Goal: Task Accomplishment & Management: Complete application form

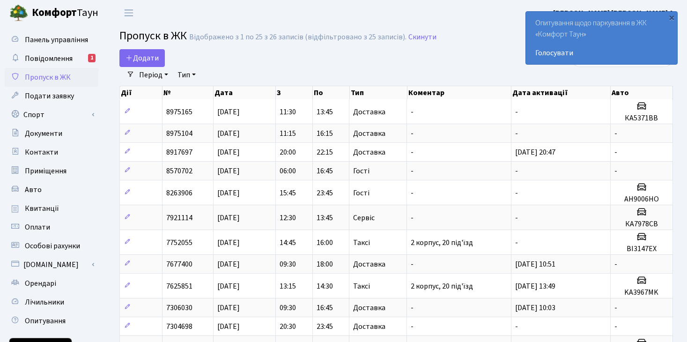
select select "25"
click at [135, 55] on span "Додати" at bounding box center [142, 58] width 33 height 10
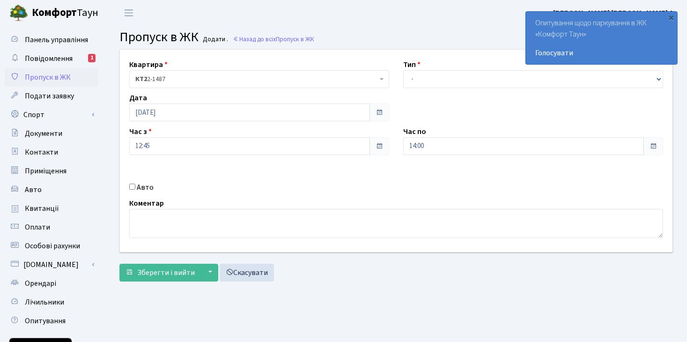
click at [653, 146] on span at bounding box center [653, 145] width 7 height 7
click at [472, 144] on input "14:00" at bounding box center [523, 146] width 241 height 18
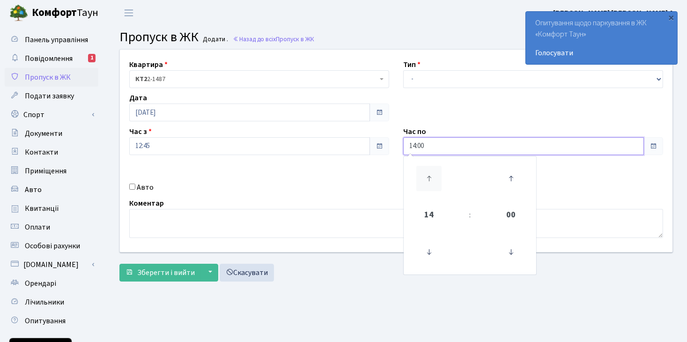
click at [429, 179] on icon at bounding box center [428, 178] width 25 height 25
type input "15:00"
click at [303, 225] on textarea at bounding box center [396, 223] width 534 height 29
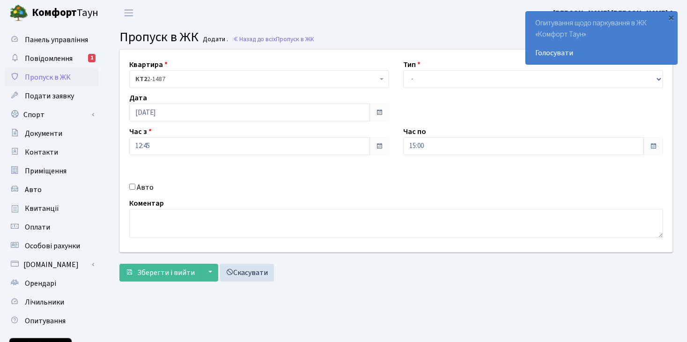
click at [131, 187] on input "Авто" at bounding box center [132, 187] width 6 height 6
checkbox input "true"
type input "КА5782АТ"
click at [443, 77] on select "- Доставка Таксі Гості Сервіс" at bounding box center [533, 79] width 260 height 18
select select "1"
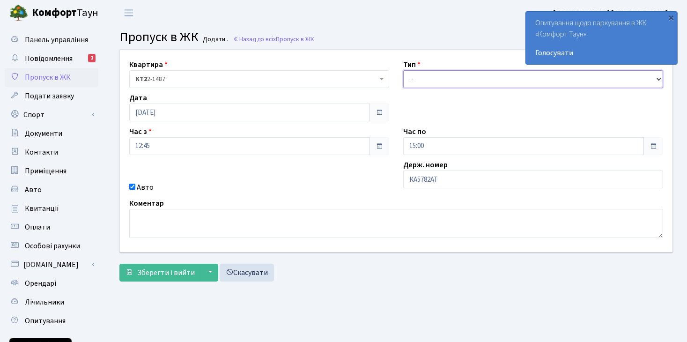
click at [403, 70] on select "- Доставка Таксі Гості Сервіс" at bounding box center [533, 79] width 260 height 18
click at [157, 271] on span "Зберегти і вийти" at bounding box center [166, 272] width 58 height 10
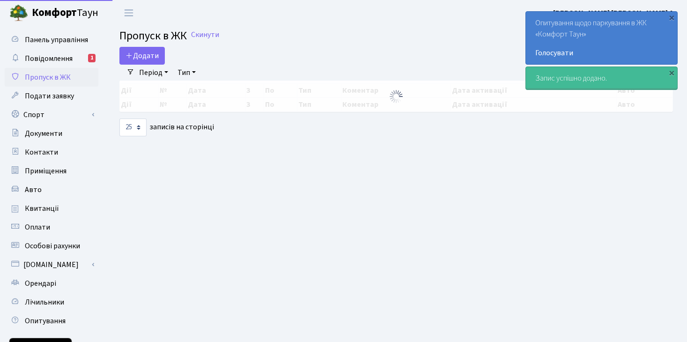
select select "25"
